Goal: Task Accomplishment & Management: Manage account settings

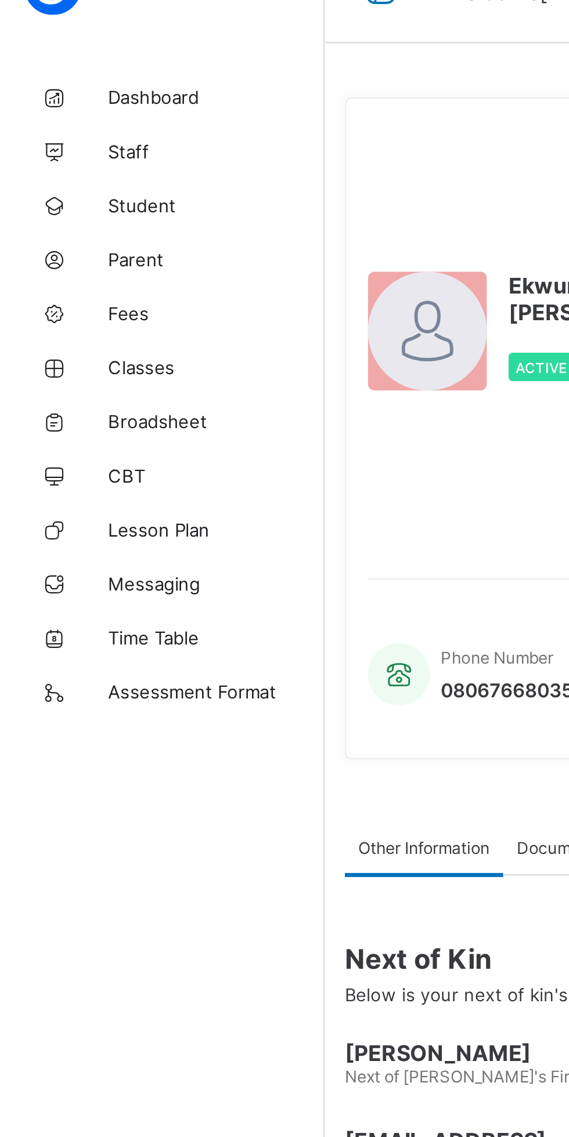
click at [74, 187] on span "Classes" at bounding box center [92, 185] width 93 height 9
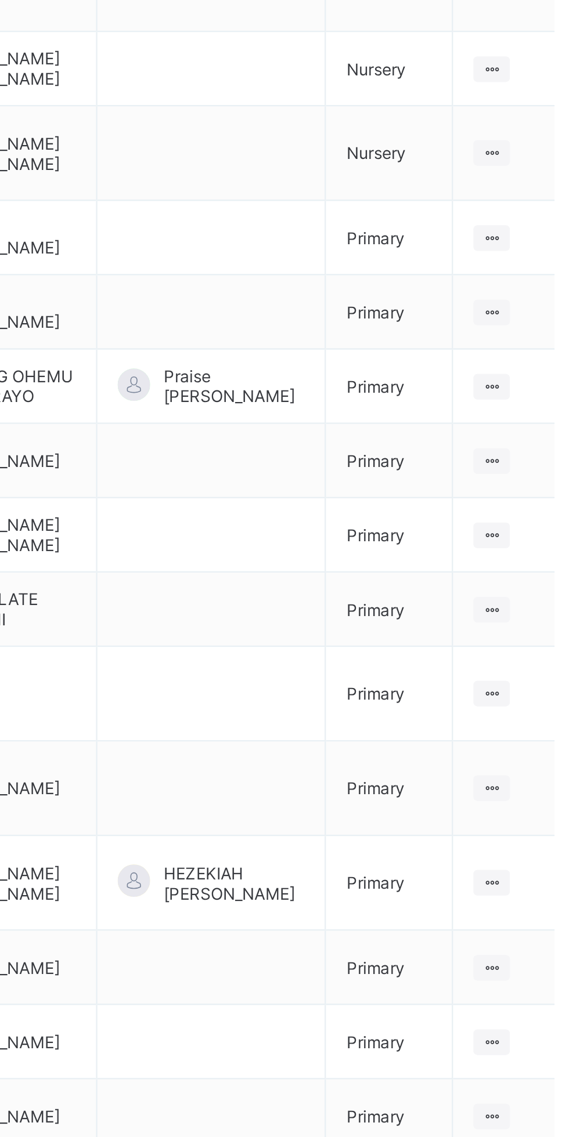
click at [0, 0] on ul "View Class Assign form Teacher" at bounding box center [0, 0] width 0 height 0
click at [0, 0] on li "Assign form Teacher" at bounding box center [0, 0] width 0 height 0
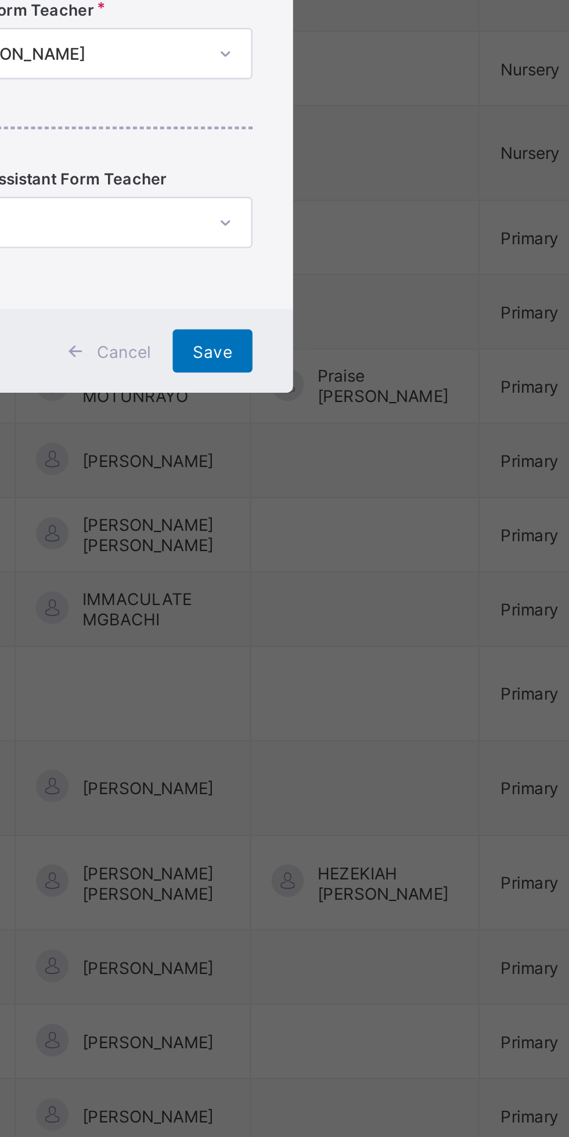
click at [358, 487] on div "×" at bounding box center [352, 477] width 11 height 20
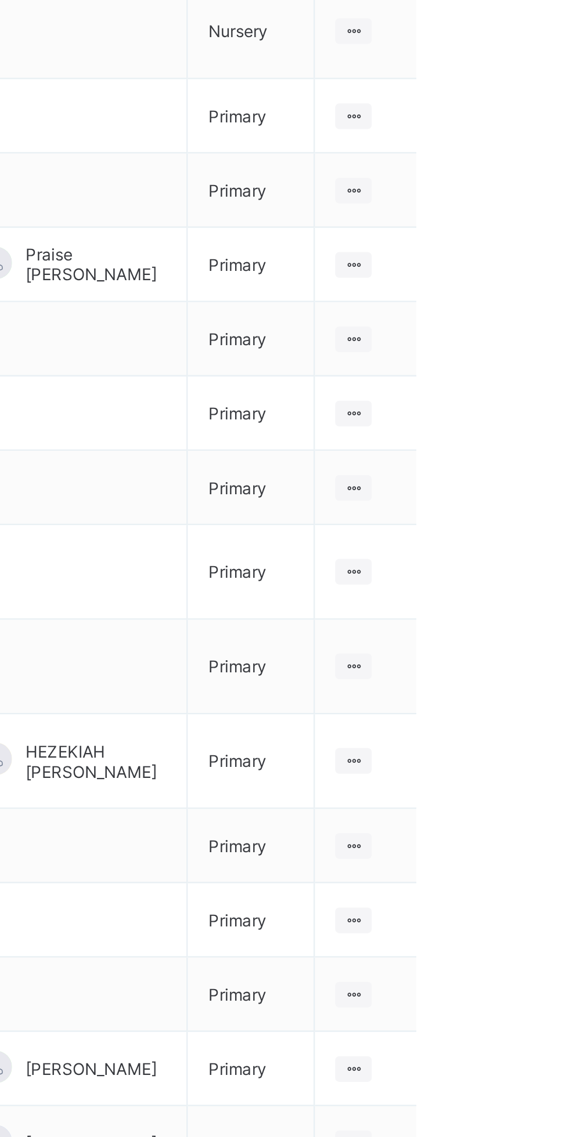
click at [524, 847] on icon at bounding box center [521, 851] width 10 height 9
click at [0, 0] on div "View Class" at bounding box center [0, 0] width 0 height 0
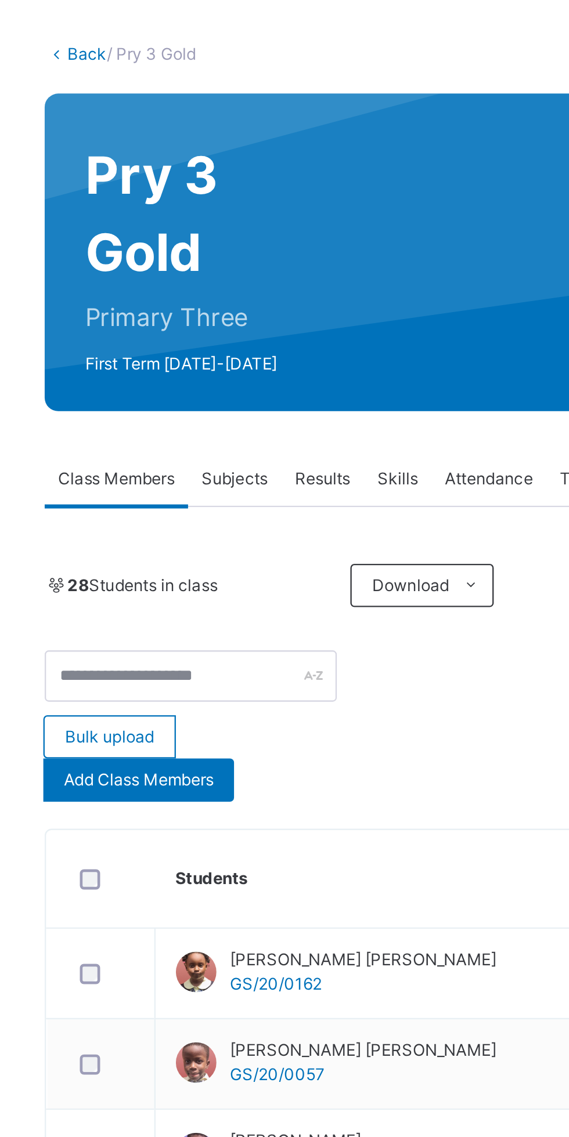
click at [206, 398] on div "Add Class Members" at bounding box center [201, 392] width 82 height 19
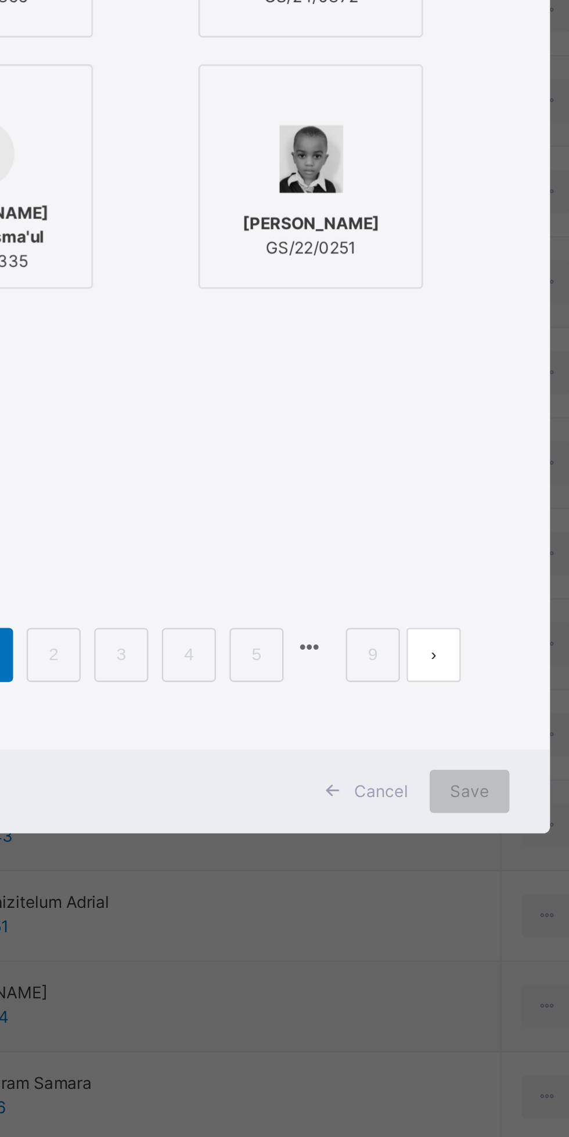
click at [304, 837] on link "2" at bounding box center [298, 829] width 11 height 15
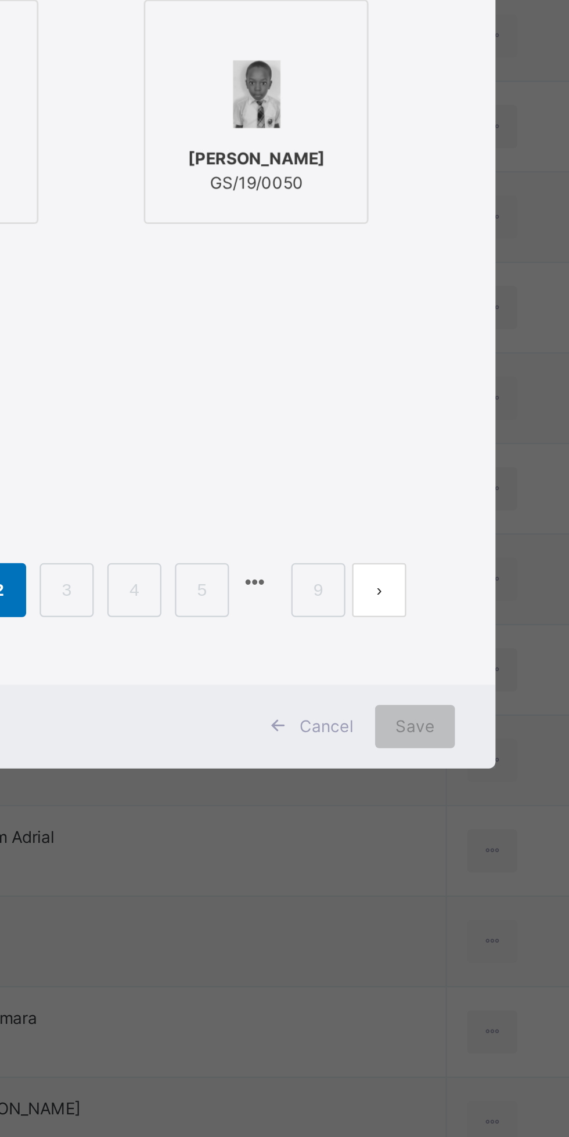
click at [333, 837] on link "3" at bounding box center [327, 829] width 11 height 15
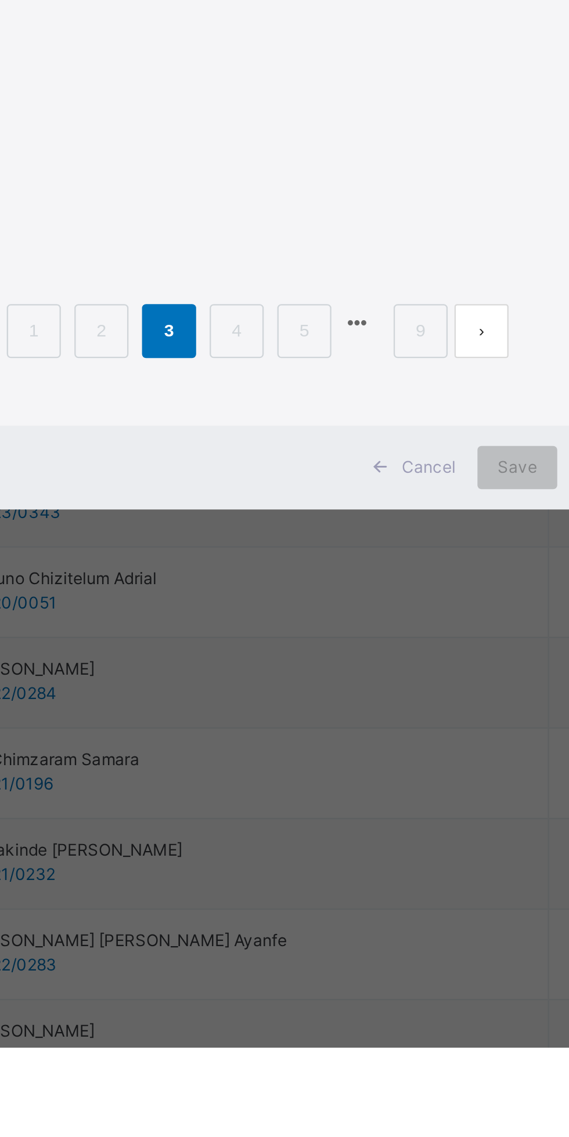
click at [362, 837] on link "4" at bounding box center [356, 829] width 11 height 15
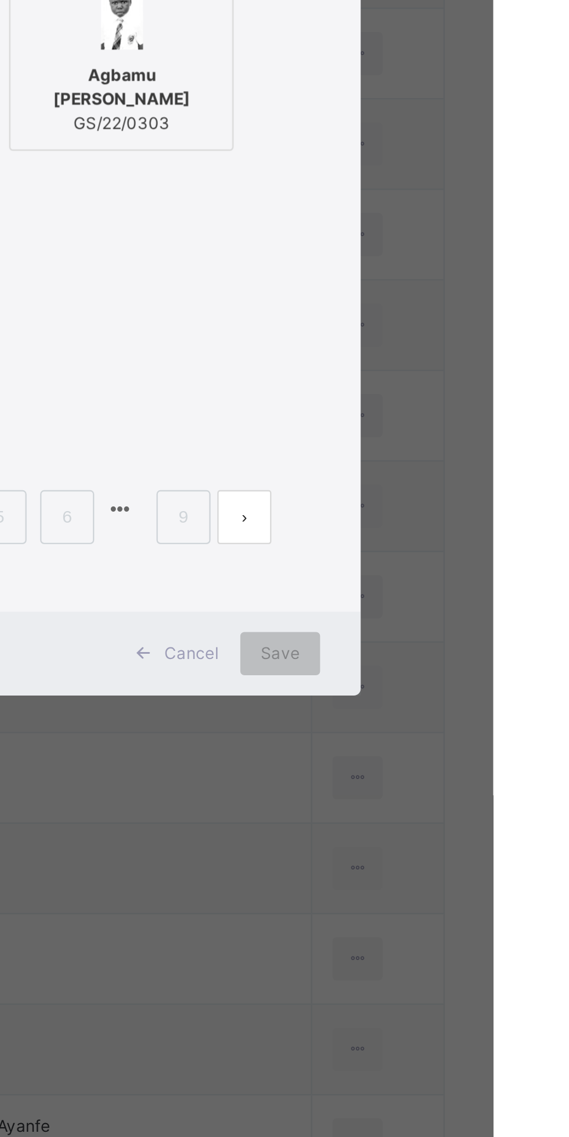
click at [362, 837] on link "5" at bounding box center [356, 829] width 11 height 15
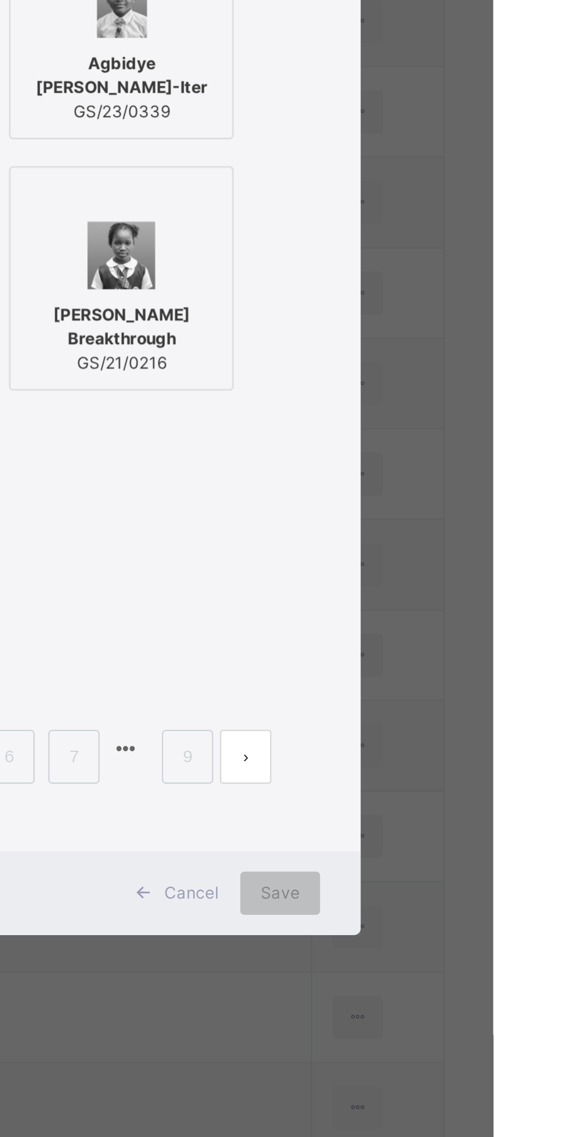
click at [451, 564] on div "Agbidye [PERSON_NAME]-Iter GS/23/0339" at bounding box center [409, 542] width 84 height 43
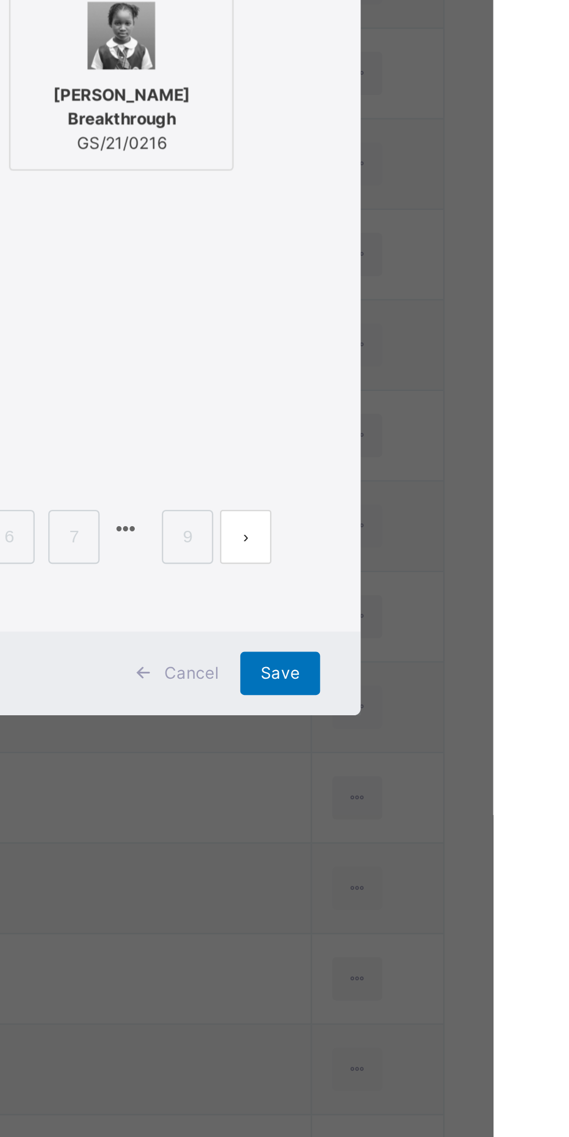
click at [486, 894] on span "Save" at bounding box center [477, 888] width 17 height 10
click at [494, 898] on div "Save" at bounding box center [477, 888] width 34 height 19
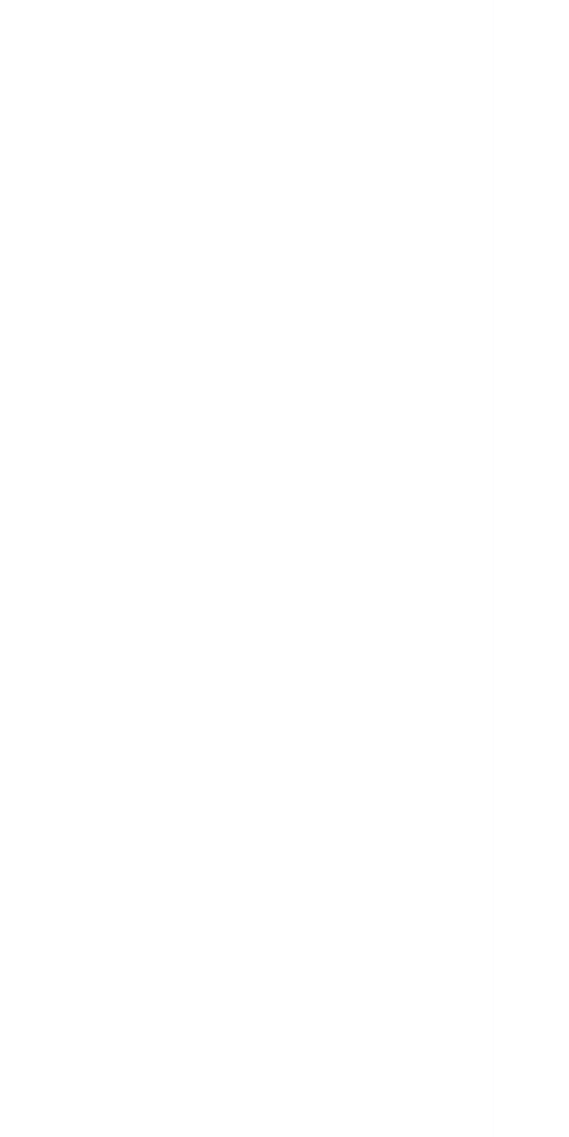
click at [538, 997] on div "Back / Pry 3 Gold" at bounding box center [353, 568] width 429 height 1137
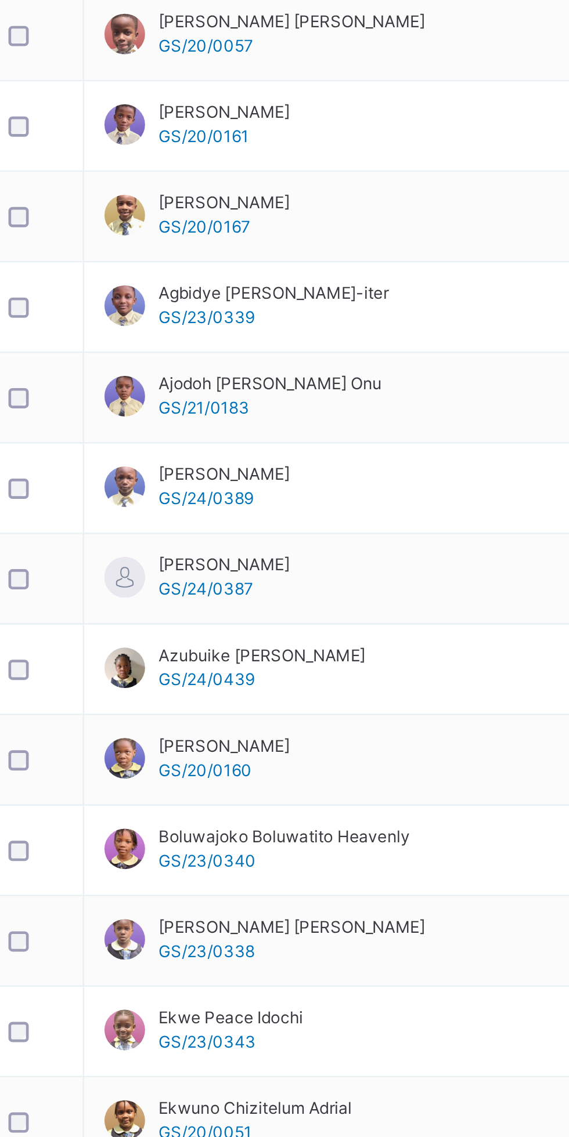
click at [379, 985] on td "Ekwuno Chizitelum Adrial GS/20/0051" at bounding box center [349, 980] width 283 height 39
click at [373, 985] on td "Ekwuno Chizitelum Adrial GS/20/0051" at bounding box center [349, 980] width 283 height 39
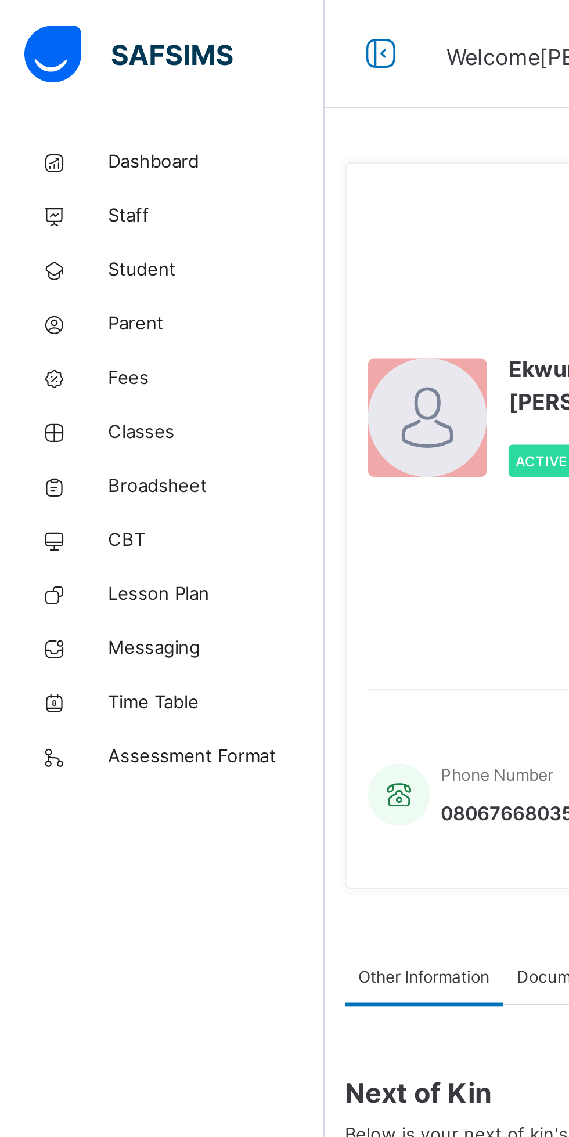
click at [66, 171] on link "Fees" at bounding box center [69, 162] width 139 height 23
